Goal: Browse casually: Explore the website without a specific task or goal

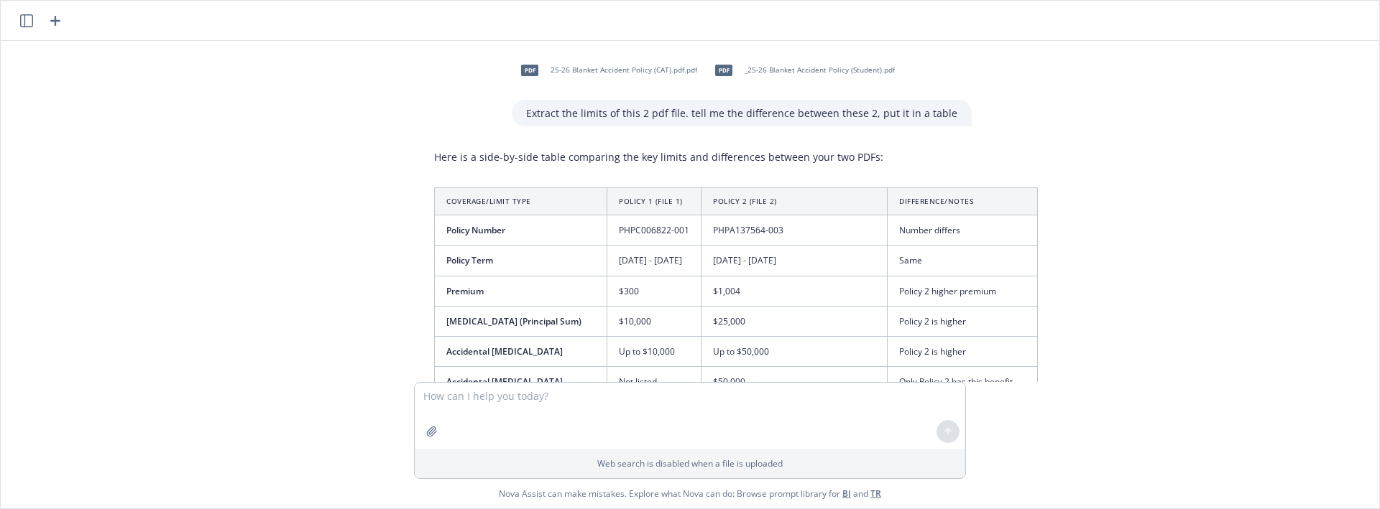
scroll to position [2700, 0]
